Goal: Information Seeking & Learning: Learn about a topic

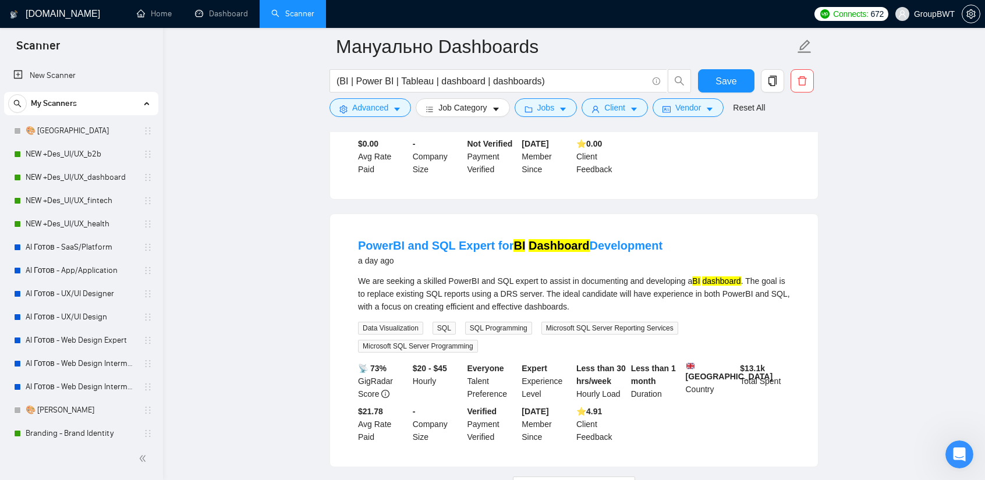
scroll to position [386, 0]
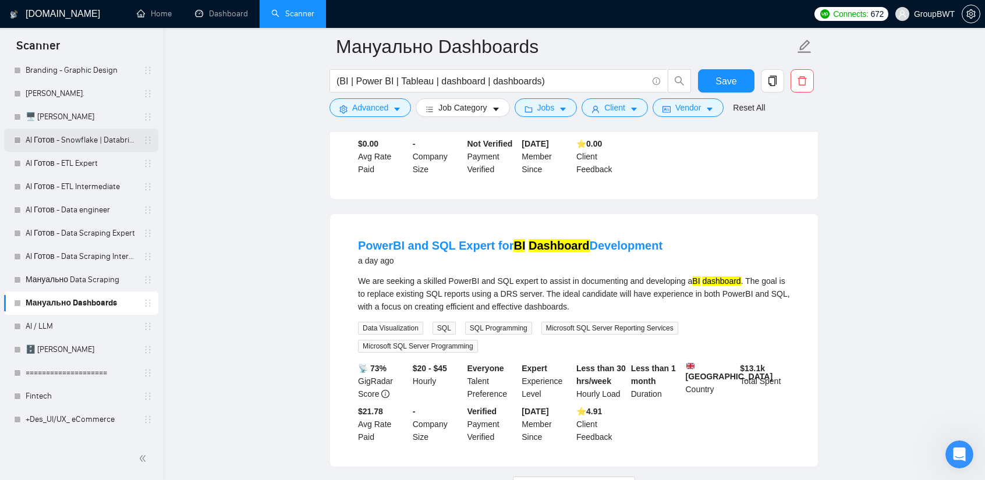
click at [95, 143] on link "AI Готов - Snowflake | Databricks" at bounding box center [81, 140] width 111 height 23
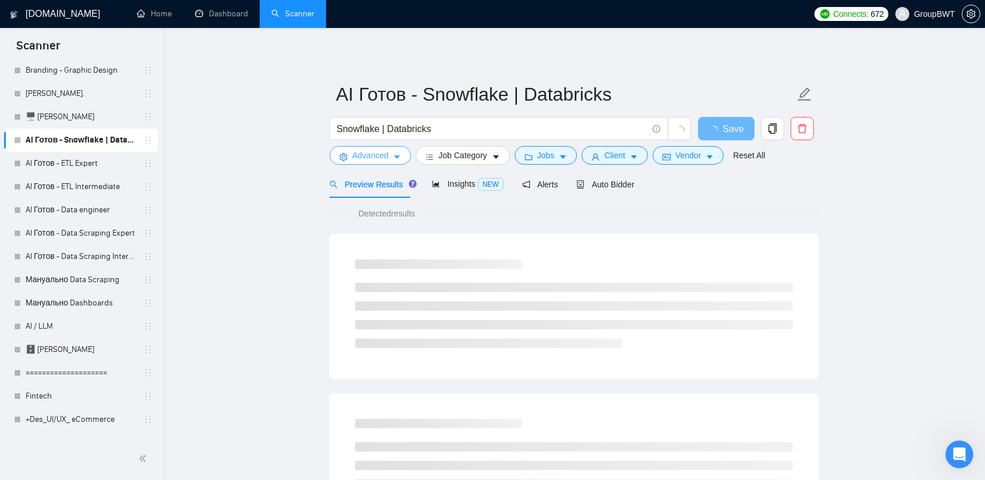
click at [386, 155] on span "Advanced" at bounding box center [370, 155] width 36 height 13
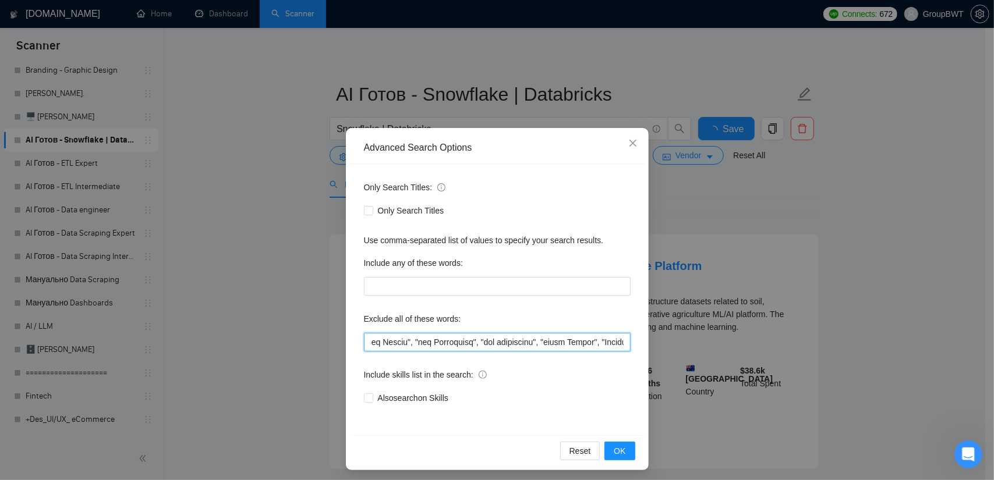
drag, startPoint x: 669, startPoint y: 350, endPoint x: 796, endPoint y: 357, distance: 126.5
click at [796, 357] on div "Advanced Search Options Only Search Titles: Only Search Titles Use comma-separa…" at bounding box center [497, 240] width 994 height 480
click at [545, 336] on input "text" at bounding box center [497, 342] width 267 height 19
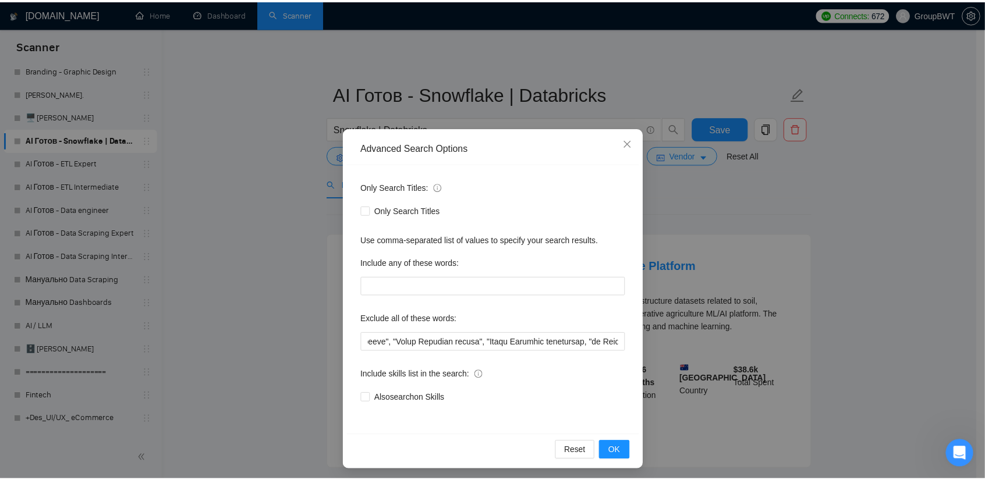
scroll to position [0, 0]
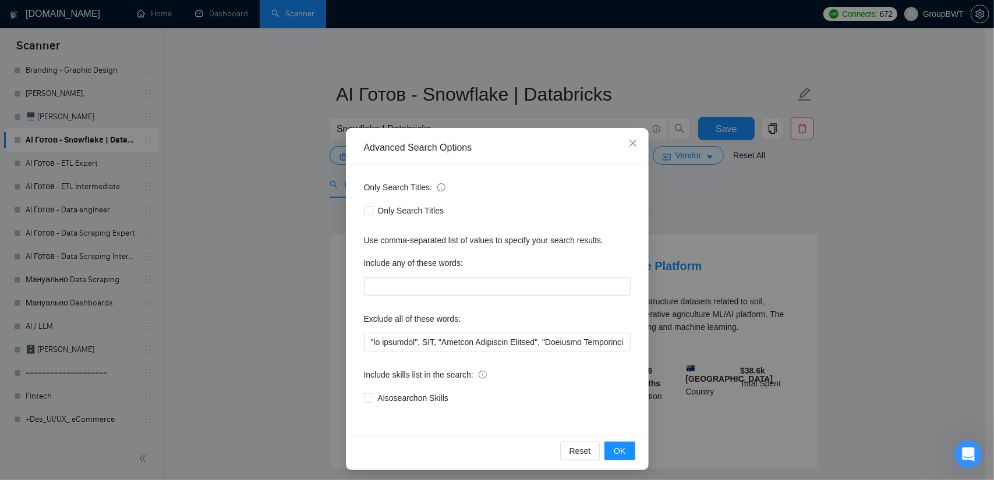
click at [256, 265] on div "Advanced Search Options Only Search Titles: Only Search Titles Use comma-separa…" at bounding box center [497, 240] width 994 height 480
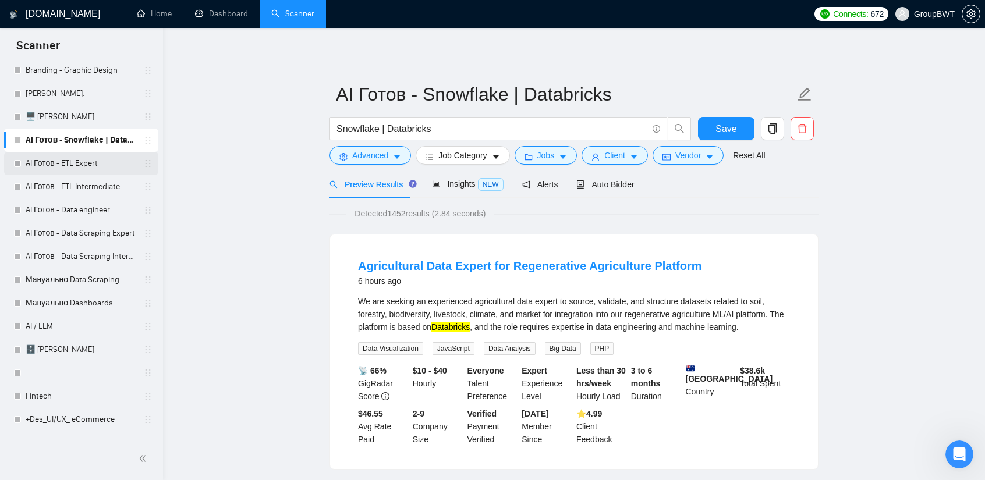
click at [87, 163] on link "AI Готов - ETL Expert" at bounding box center [81, 163] width 111 height 23
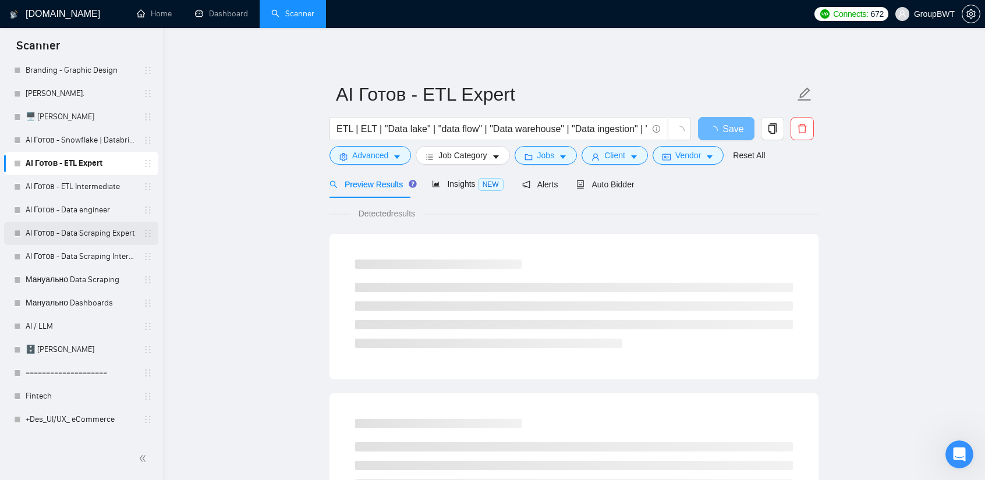
click at [93, 233] on link "AI Готов - Data Scraping Expert" at bounding box center [81, 233] width 111 height 23
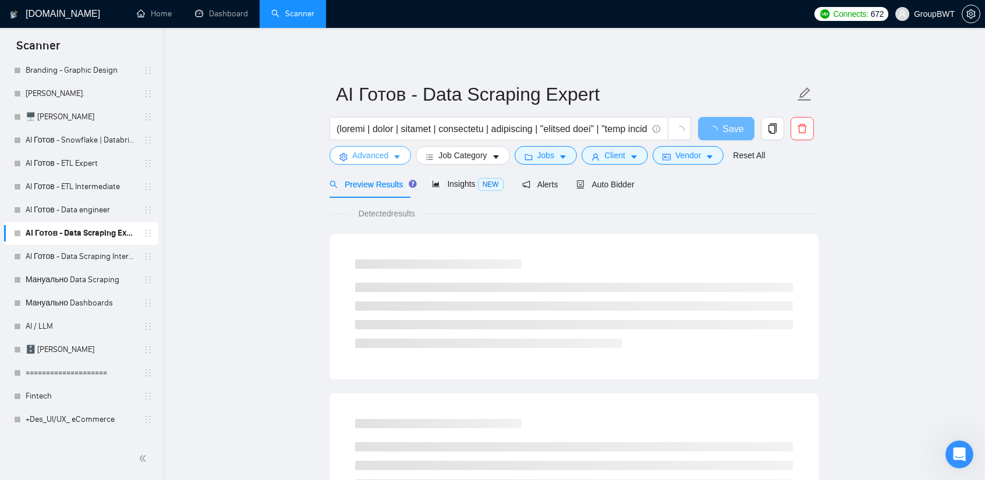
click at [362, 152] on span "Advanced" at bounding box center [370, 155] width 36 height 13
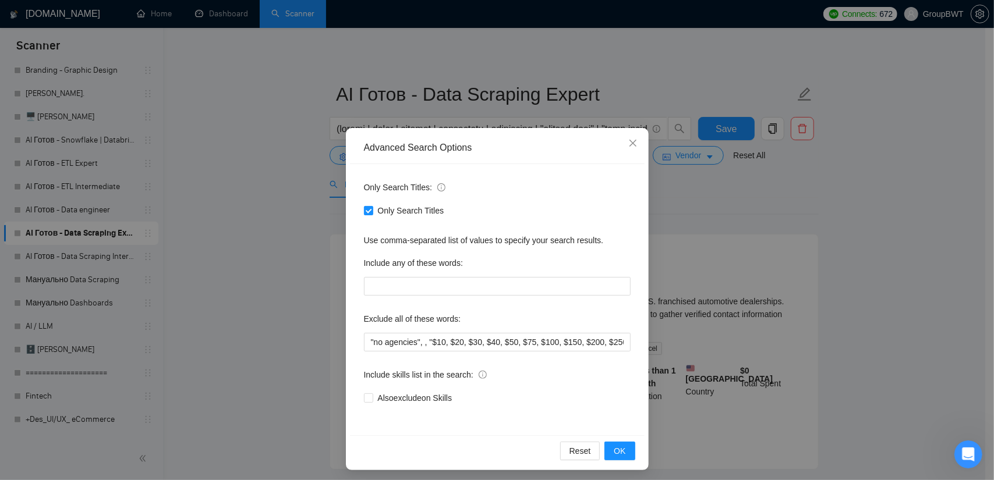
click at [300, 216] on div "Advanced Search Options Only Search Titles: Only Search Titles Use comma-separa…" at bounding box center [497, 240] width 994 height 480
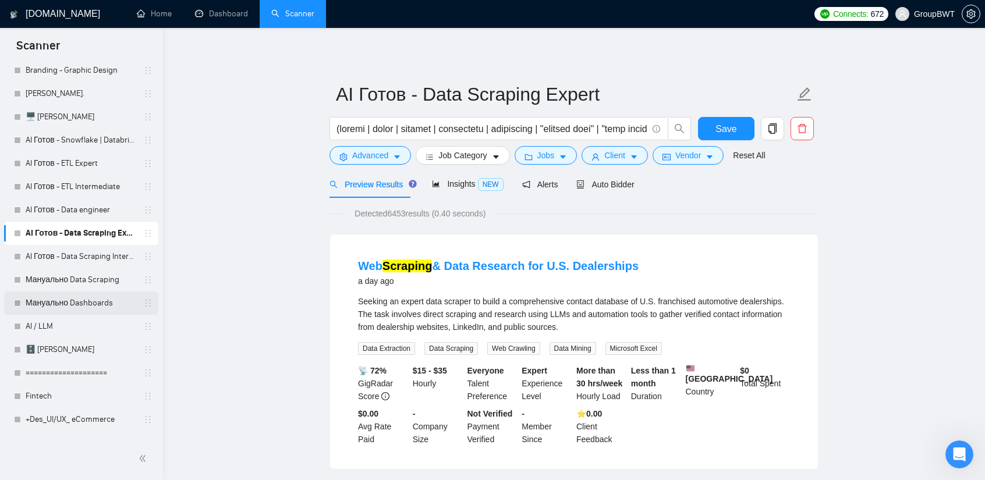
click at [78, 304] on link "Мануально Dashboards" at bounding box center [81, 303] width 111 height 23
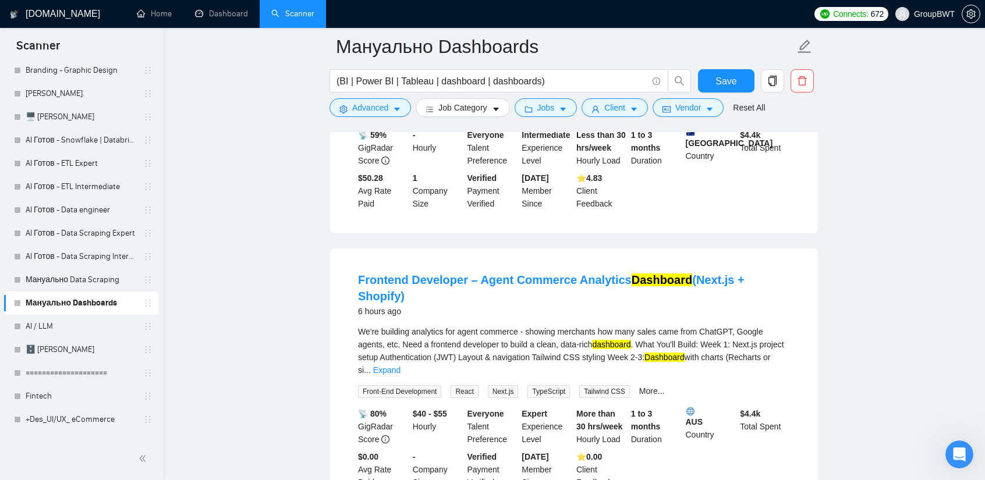
scroll to position [2419, 0]
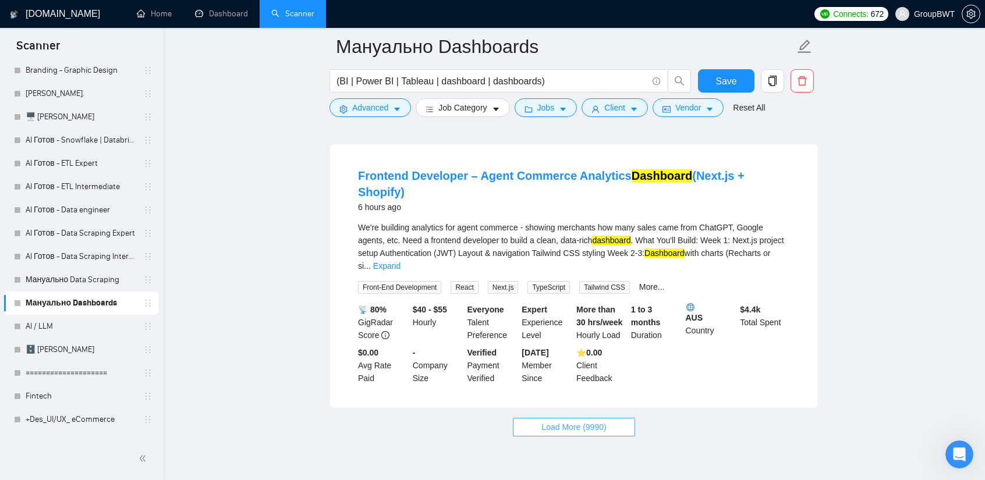
click at [601, 421] on span "Load More (9990)" at bounding box center [573, 427] width 65 height 13
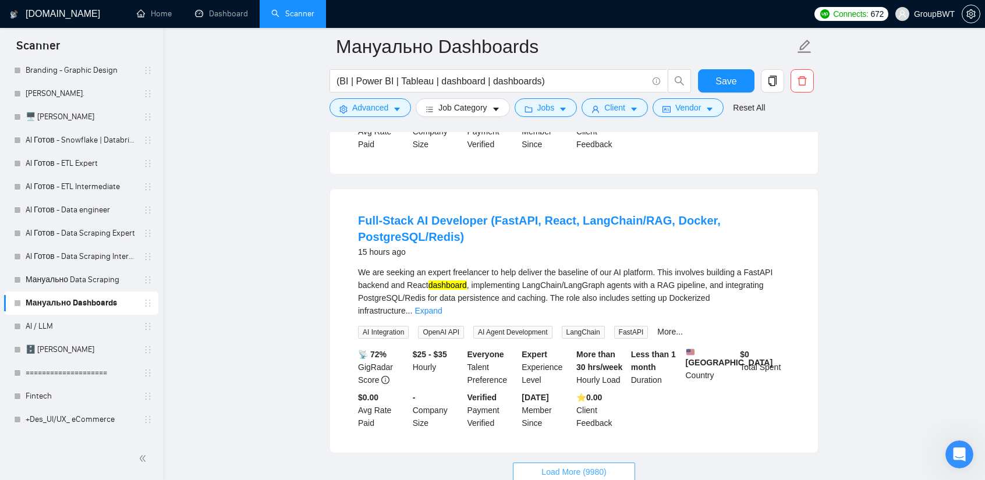
scroll to position [4970, 0]
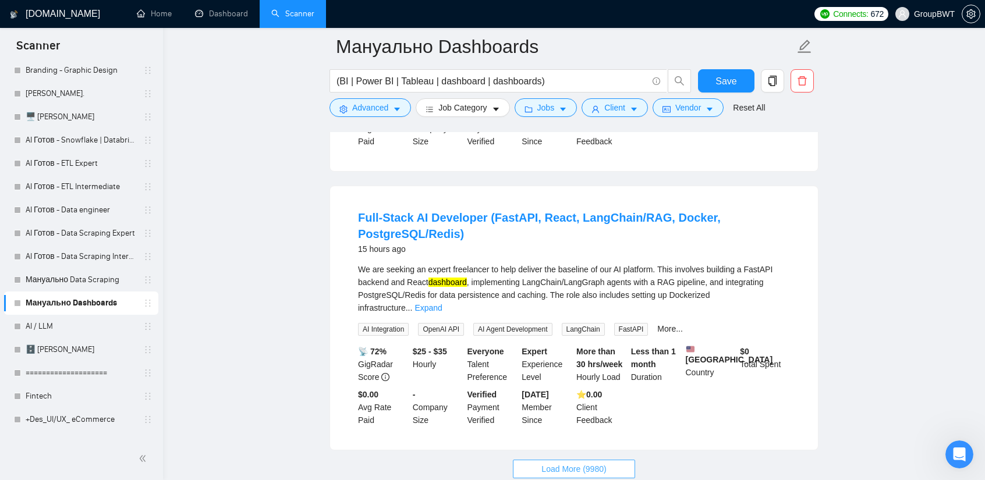
click at [601, 463] on span "Load More (9980)" at bounding box center [573, 469] width 65 height 13
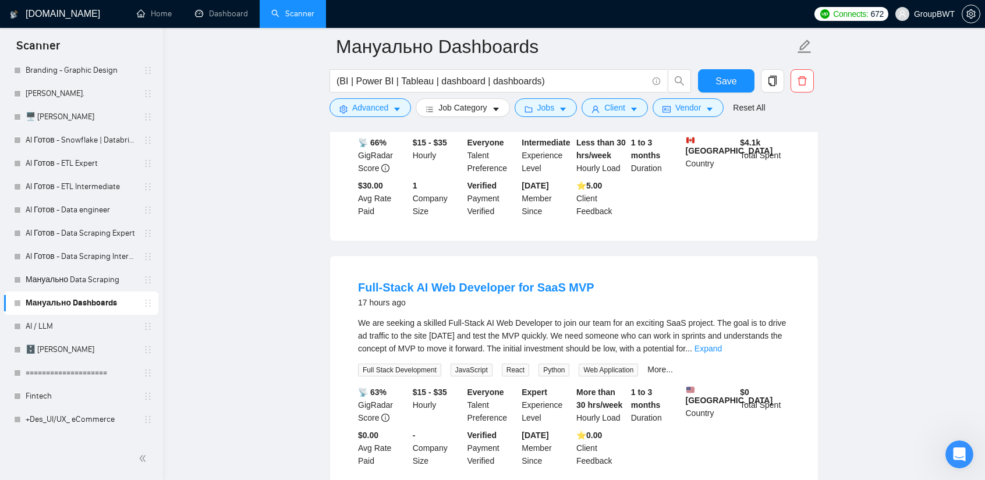
scroll to position [5960, 0]
click at [722, 343] on link "Expand" at bounding box center [707, 347] width 27 height 9
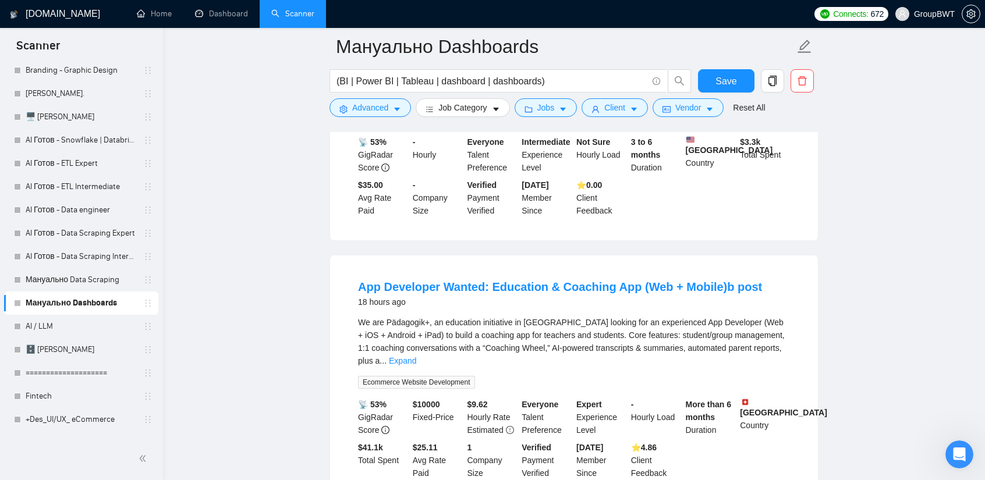
scroll to position [7616, 0]
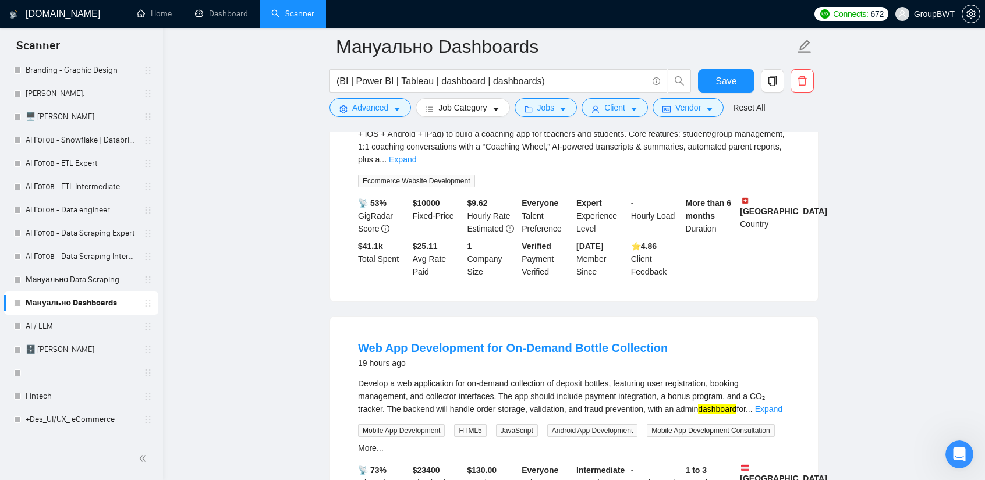
scroll to position [7791, 0]
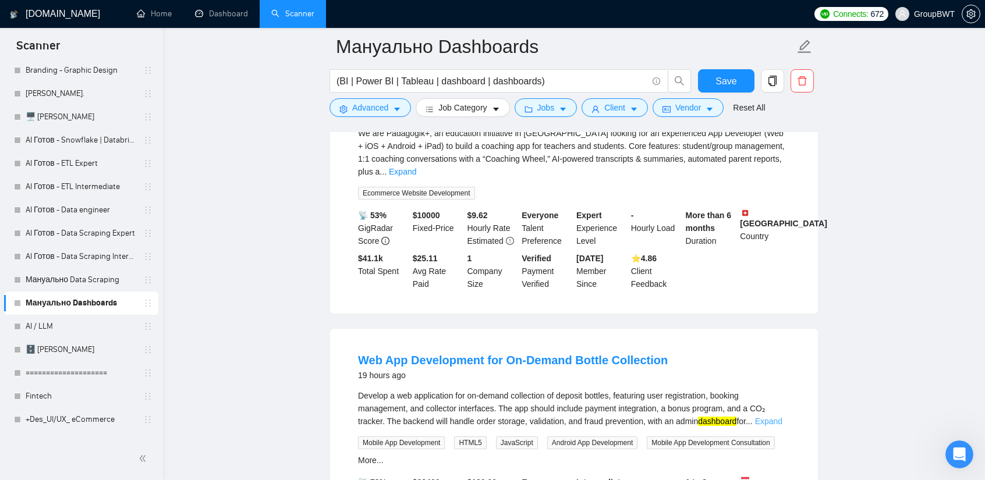
click at [765, 417] on link "Expand" at bounding box center [768, 421] width 27 height 9
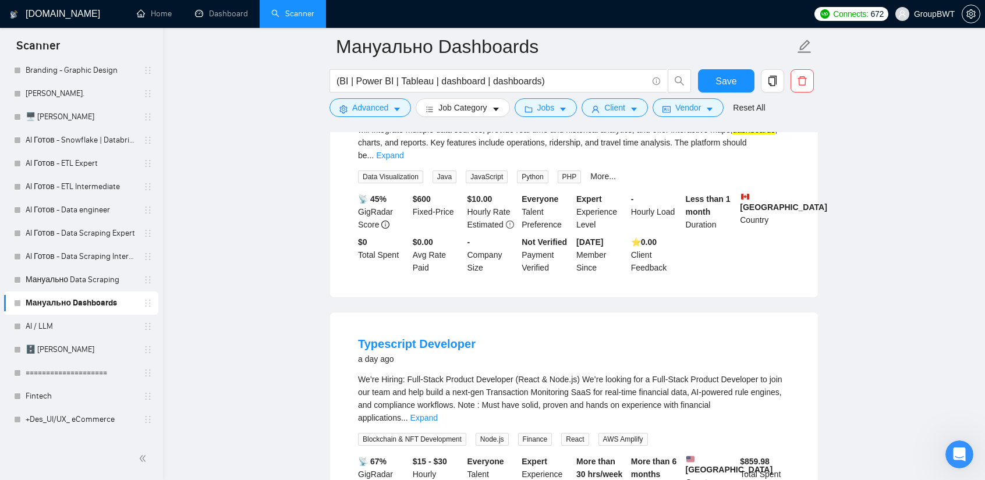
scroll to position [10178, 0]
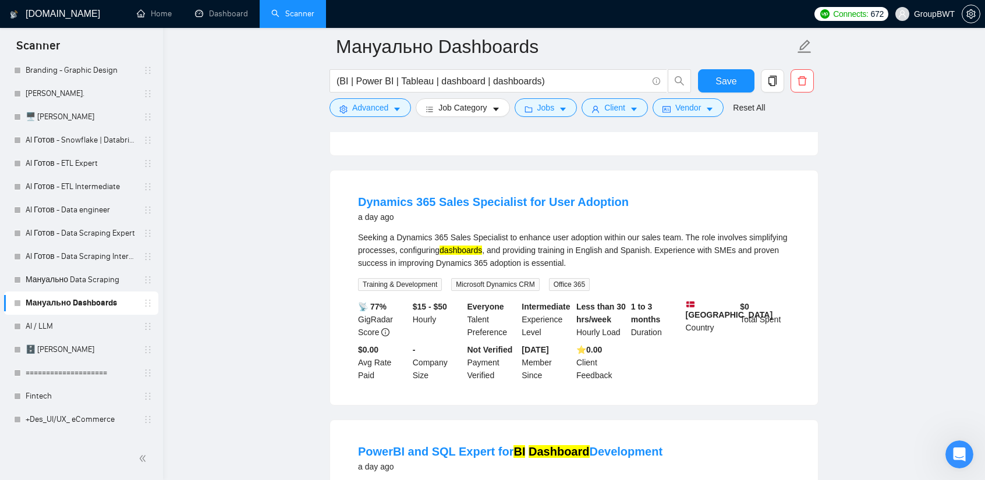
scroll to position [10586, 0]
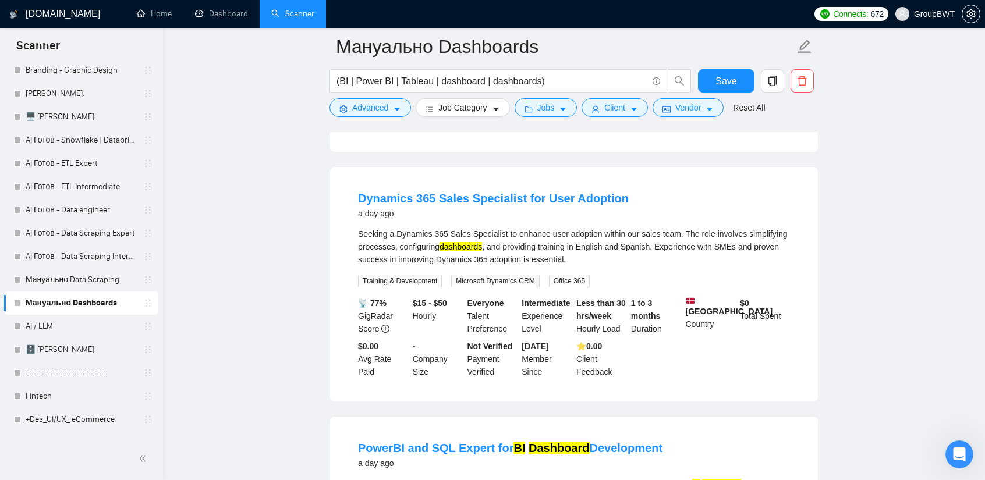
click at [576, 442] on mark "Dashboard" at bounding box center [558, 448] width 61 height 13
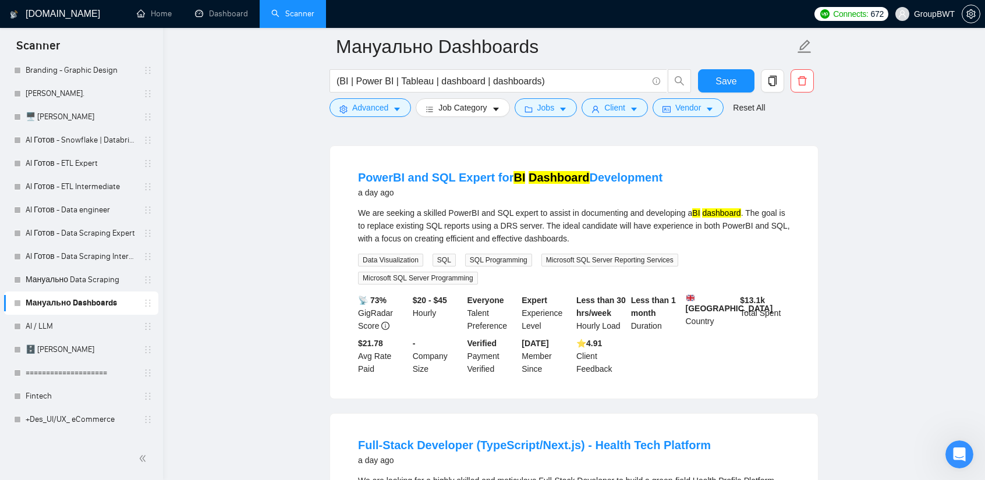
scroll to position [10935, 0]
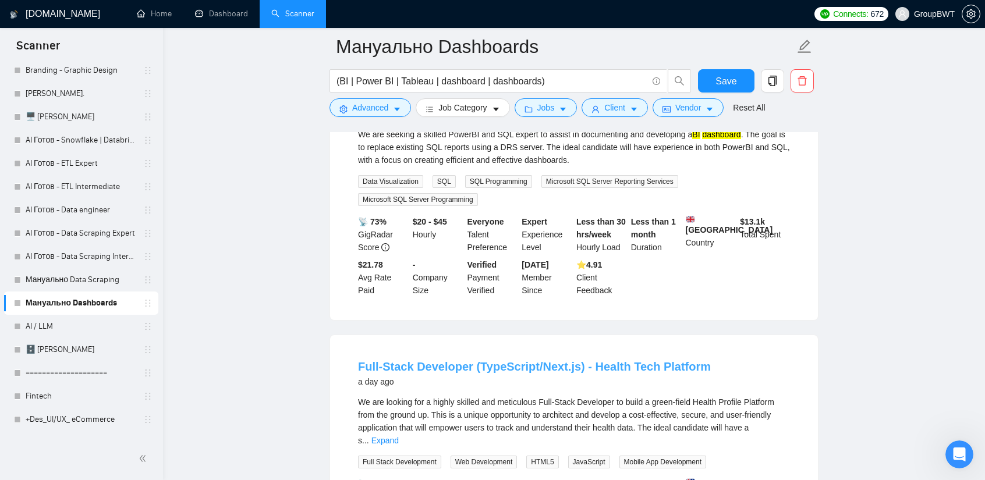
click at [555, 360] on link "Full-Stack Developer (TypeScript/Next.js) - Health Tech Platform" at bounding box center [534, 366] width 353 height 13
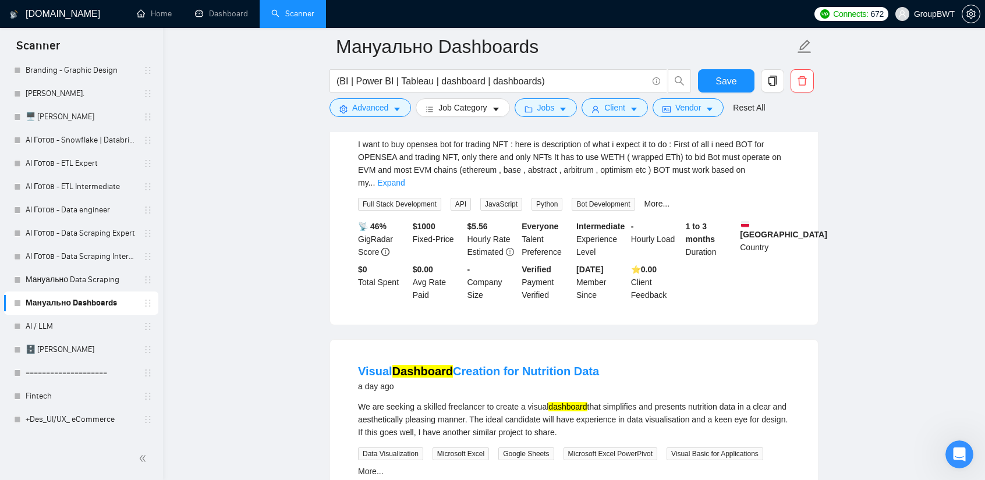
scroll to position [11459, 0]
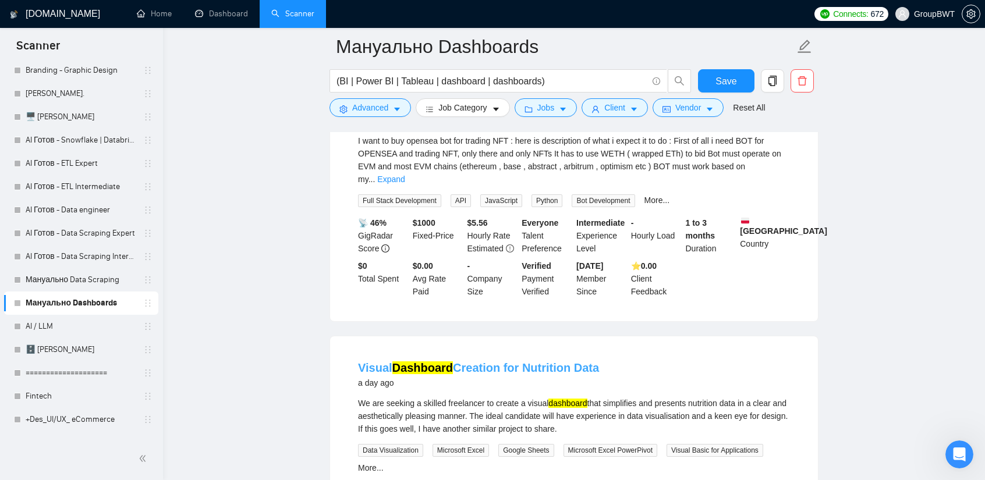
click at [563, 361] on link "Visual Dashboard Creation for Nutrition Data" at bounding box center [478, 367] width 241 height 13
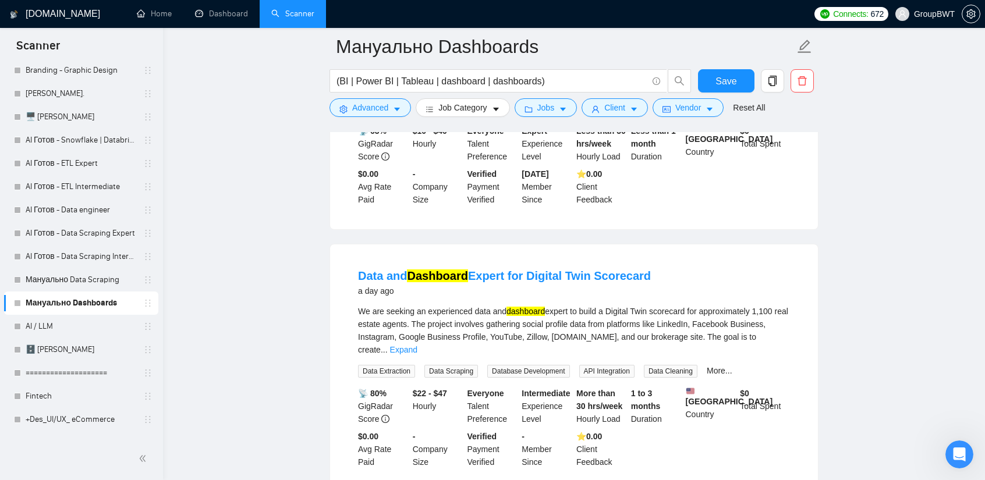
scroll to position [12623, 0]
click at [88, 210] on link "AI Готов - Data engineer" at bounding box center [81, 209] width 111 height 23
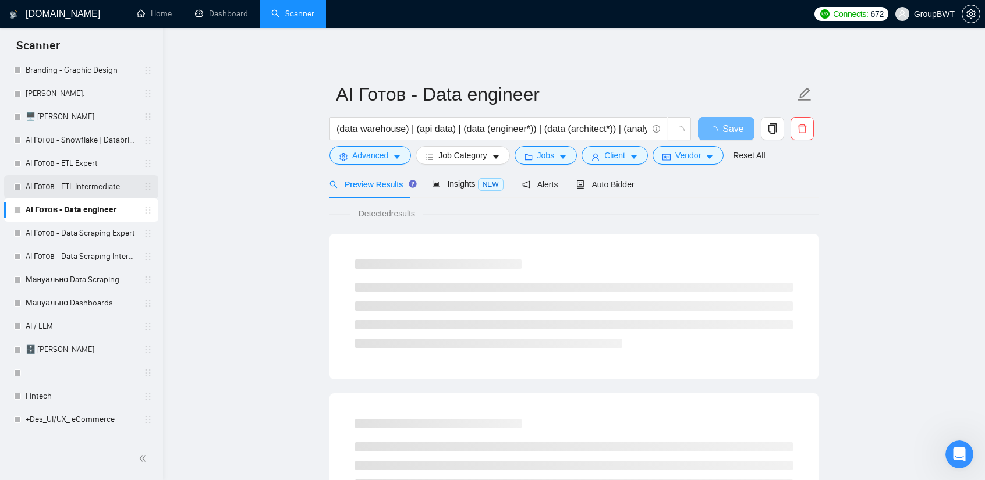
click at [107, 183] on link "AI Готов - ETL Intermediate" at bounding box center [81, 186] width 111 height 23
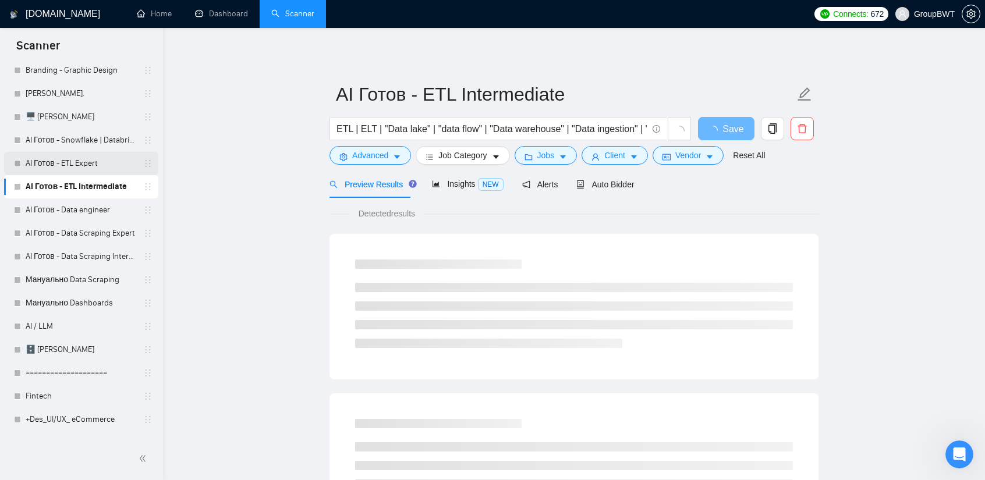
click at [93, 168] on link "AI Готов - ETL Expert" at bounding box center [81, 163] width 111 height 23
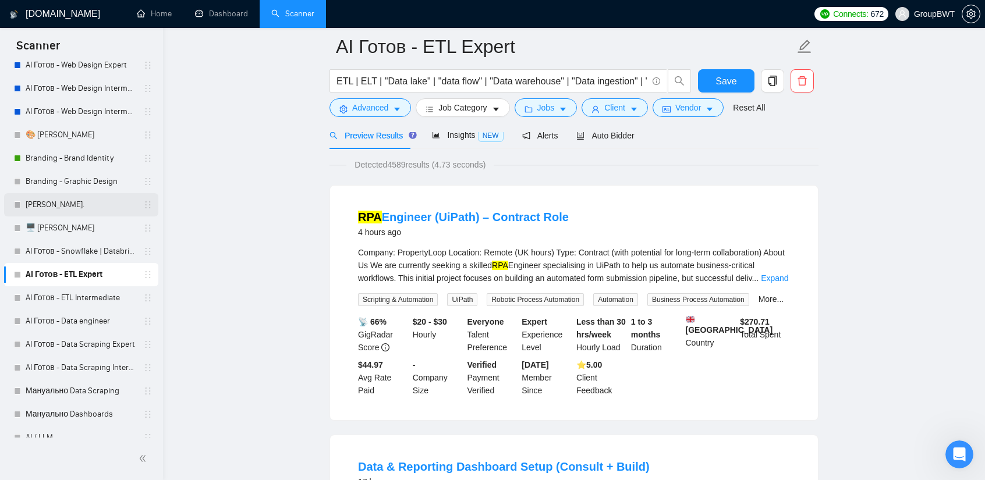
scroll to position [270, 0]
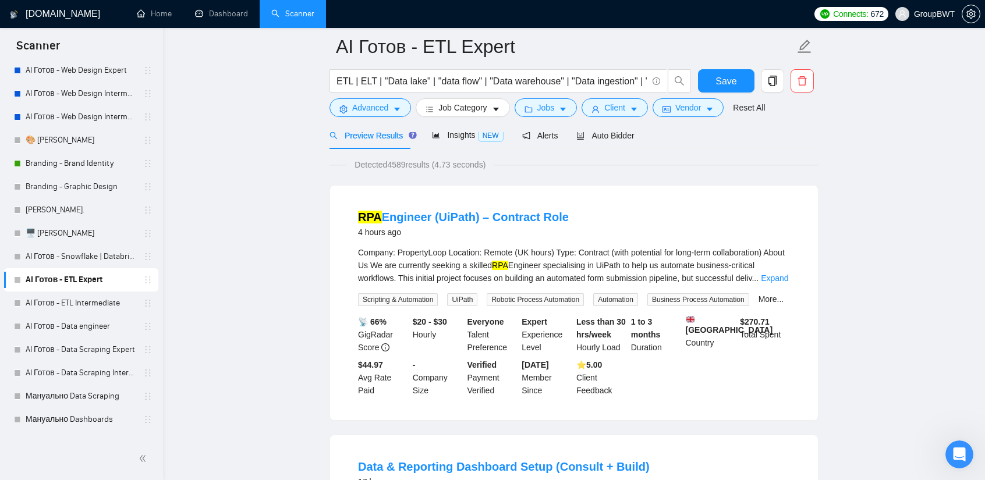
click at [73, 280] on link "AI Готов - ETL Expert" at bounding box center [81, 279] width 111 height 23
click at [73, 300] on link "AI Готов - ETL Intermediate" at bounding box center [81, 303] width 111 height 23
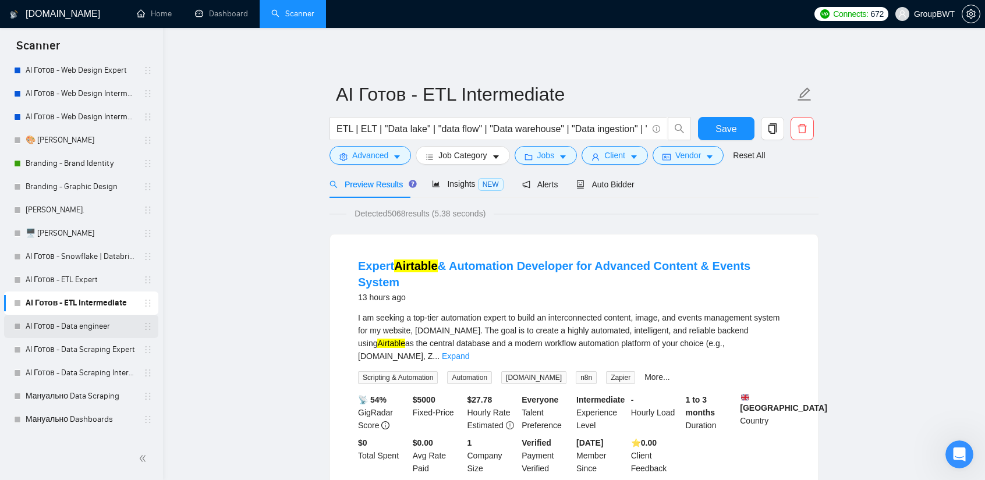
click at [66, 325] on link "AI Готов - Data engineer" at bounding box center [81, 326] width 111 height 23
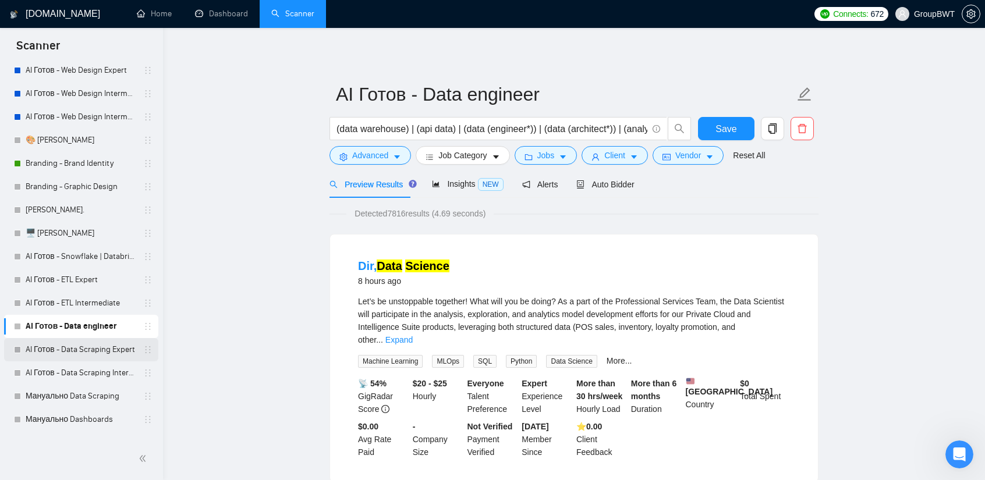
click at [66, 347] on link "AI Готов - Data Scraping Expert" at bounding box center [81, 349] width 111 height 23
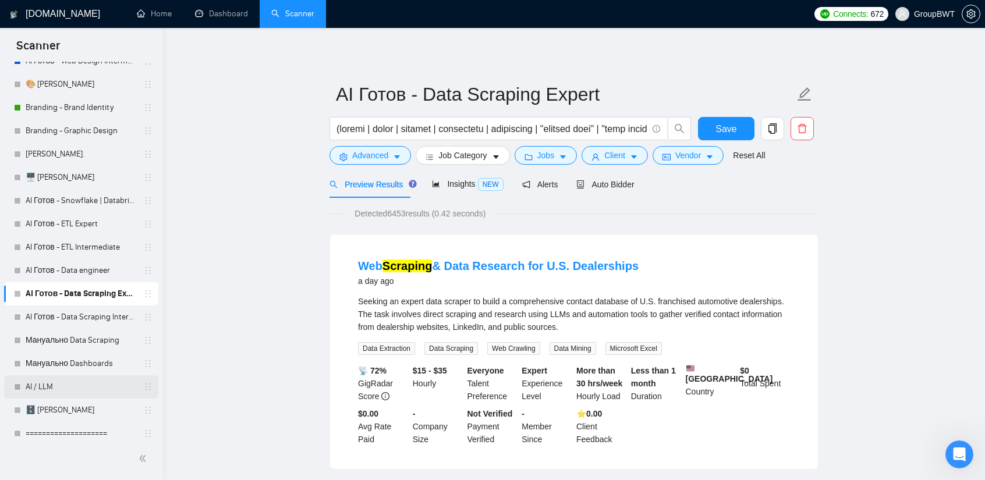
scroll to position [328, 0]
click at [106, 317] on link "AI Готов - Data Scraping Intermediate" at bounding box center [81, 314] width 111 height 23
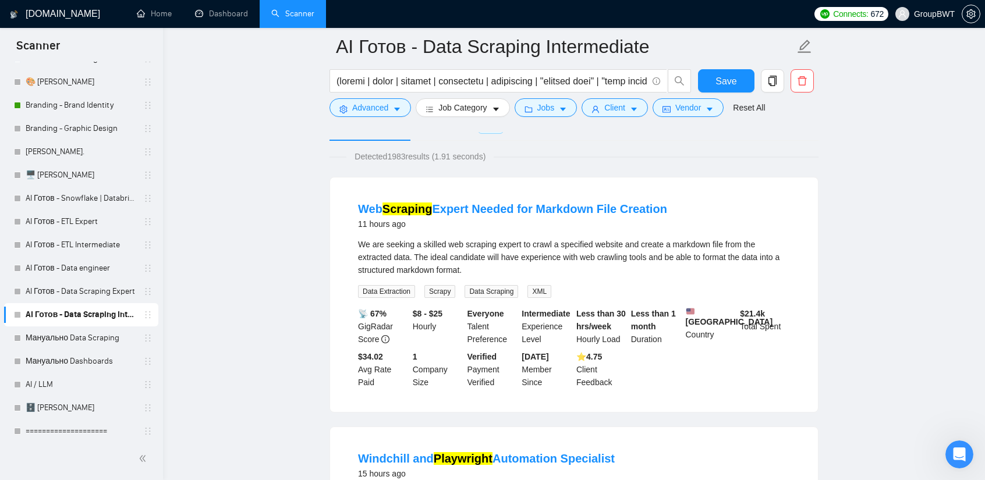
scroll to position [58, 0]
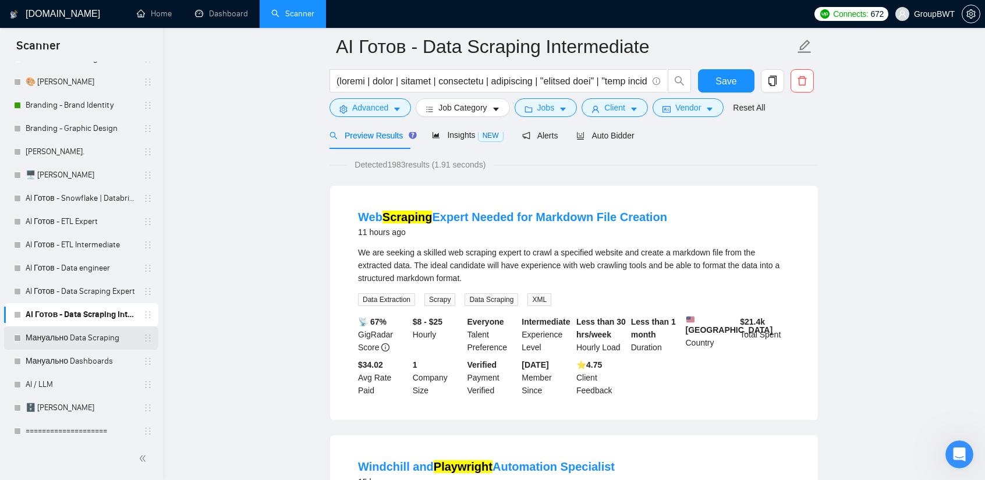
click at [86, 341] on link "Мануально Data Scraping" at bounding box center [81, 338] width 111 height 23
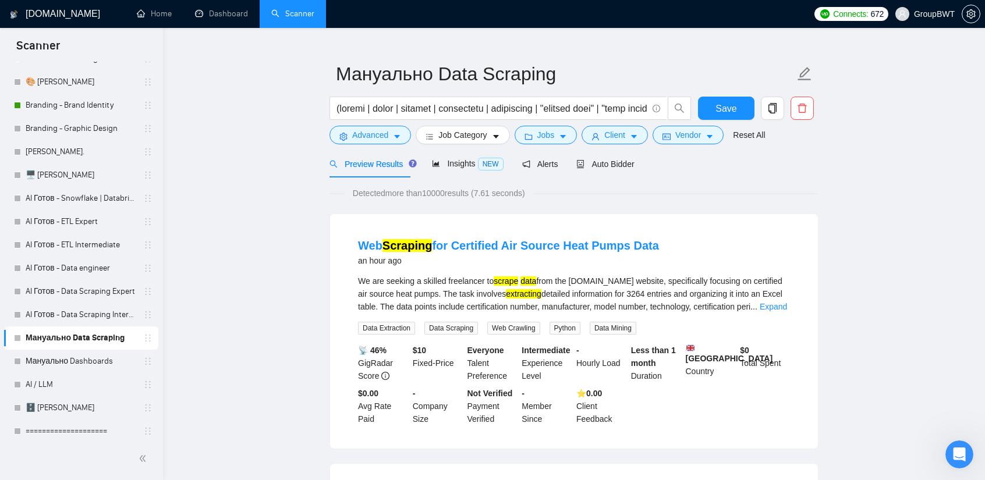
scroll to position [58, 0]
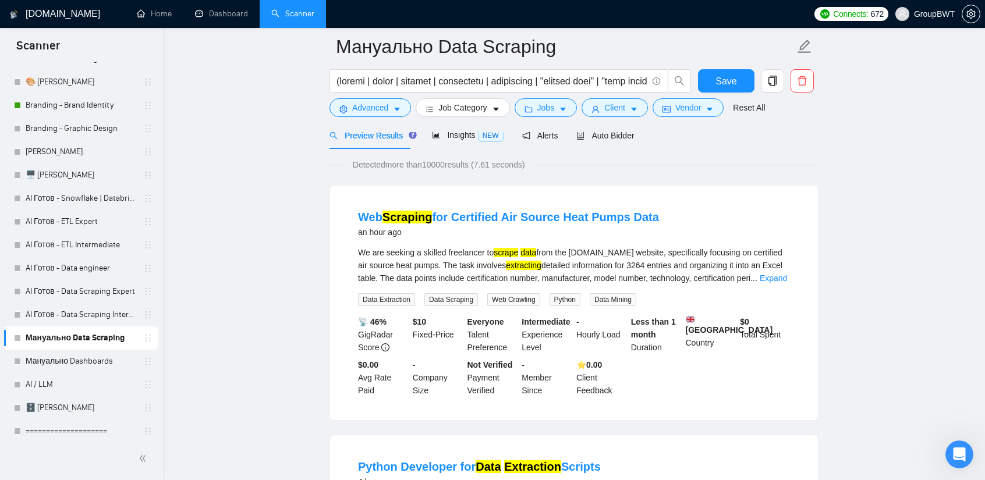
click at [782, 276] on link "Expand" at bounding box center [773, 278] width 27 height 9
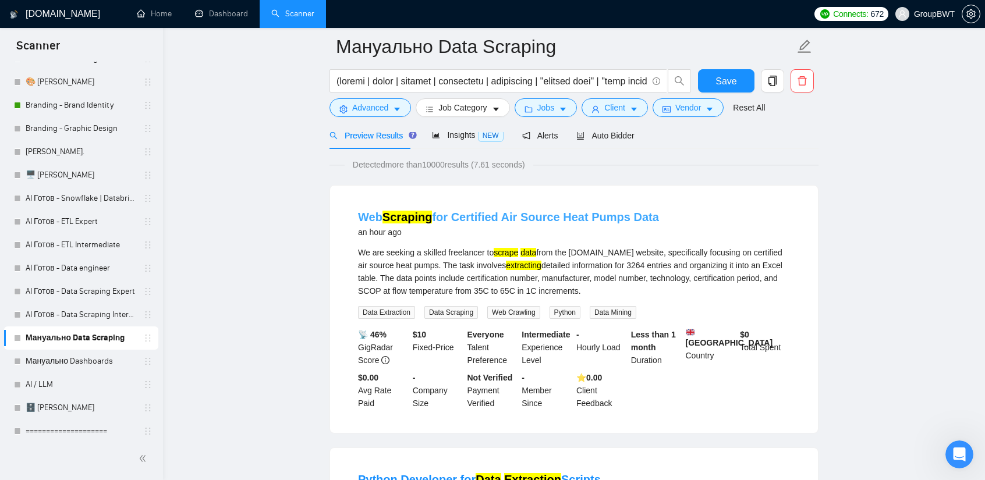
click at [515, 216] on link "Web Scraping for Certified Air Source Heat Pumps Data" at bounding box center [508, 217] width 301 height 13
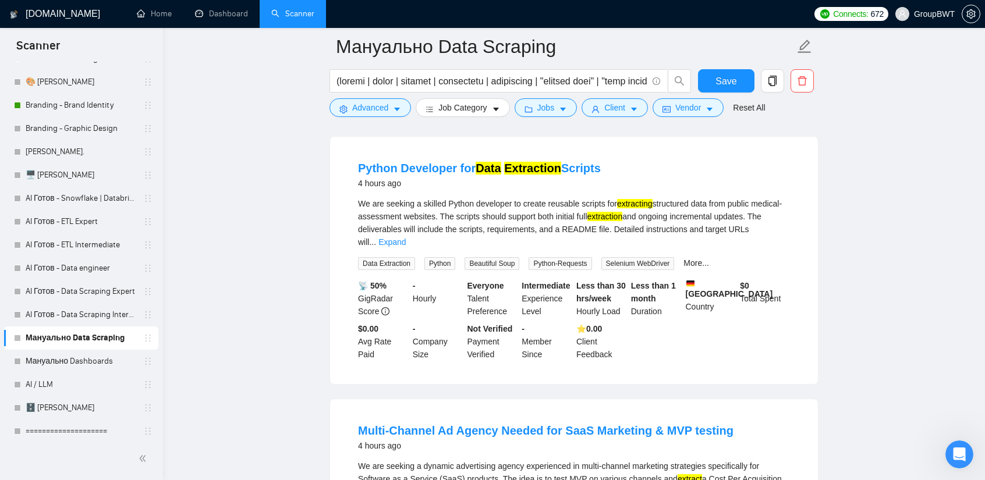
scroll to position [407, 0]
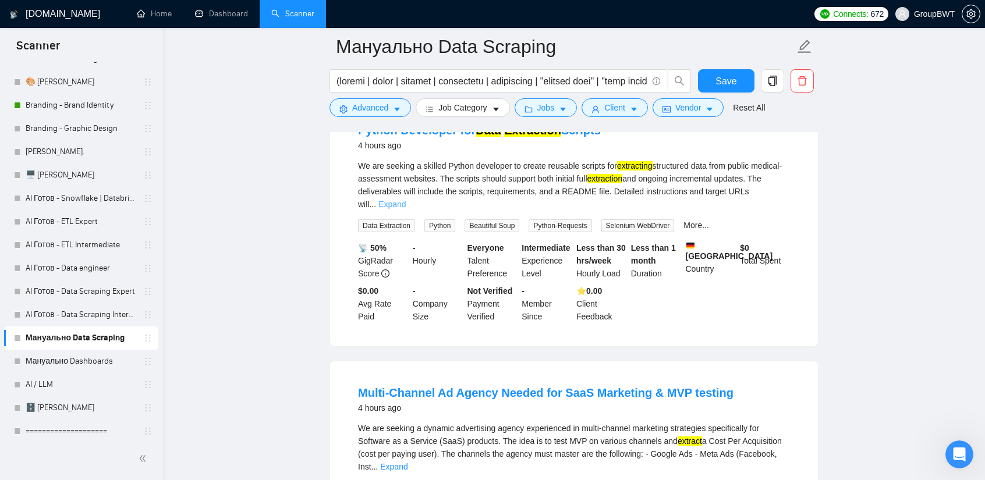
click at [406, 200] on link "Expand" at bounding box center [391, 204] width 27 height 9
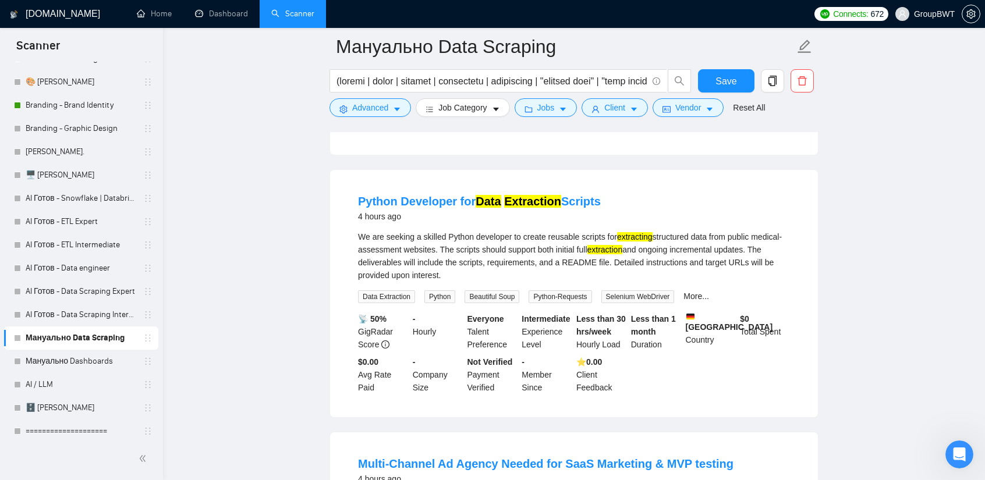
scroll to position [291, 0]
